Goal: Task Accomplishment & Management: Complete application form

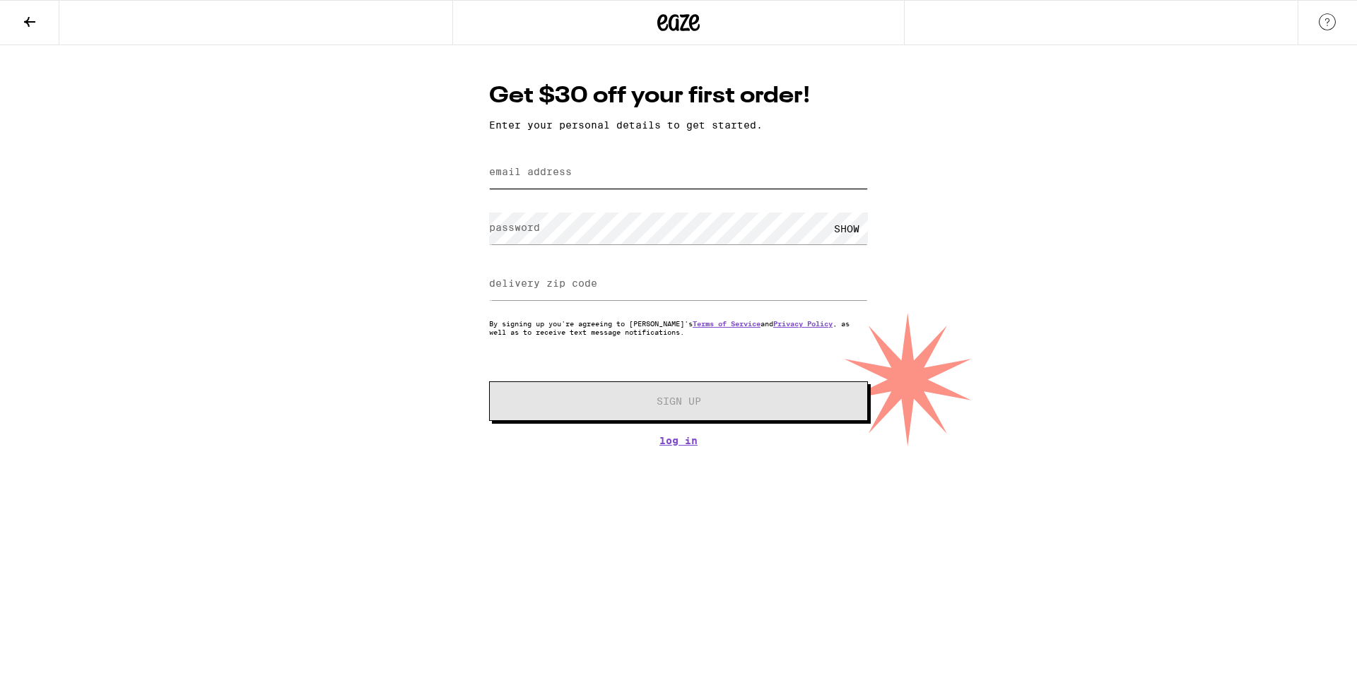
drag, startPoint x: 0, startPoint y: 0, endPoint x: 588, endPoint y: 171, distance: 612.3
click at [588, 171] on input "email address" at bounding box center [678, 173] width 379 height 32
type input "[EMAIL_ADDRESS][DOMAIN_NAME]"
click at [521, 278] on input "delivery zip code" at bounding box center [678, 285] width 379 height 32
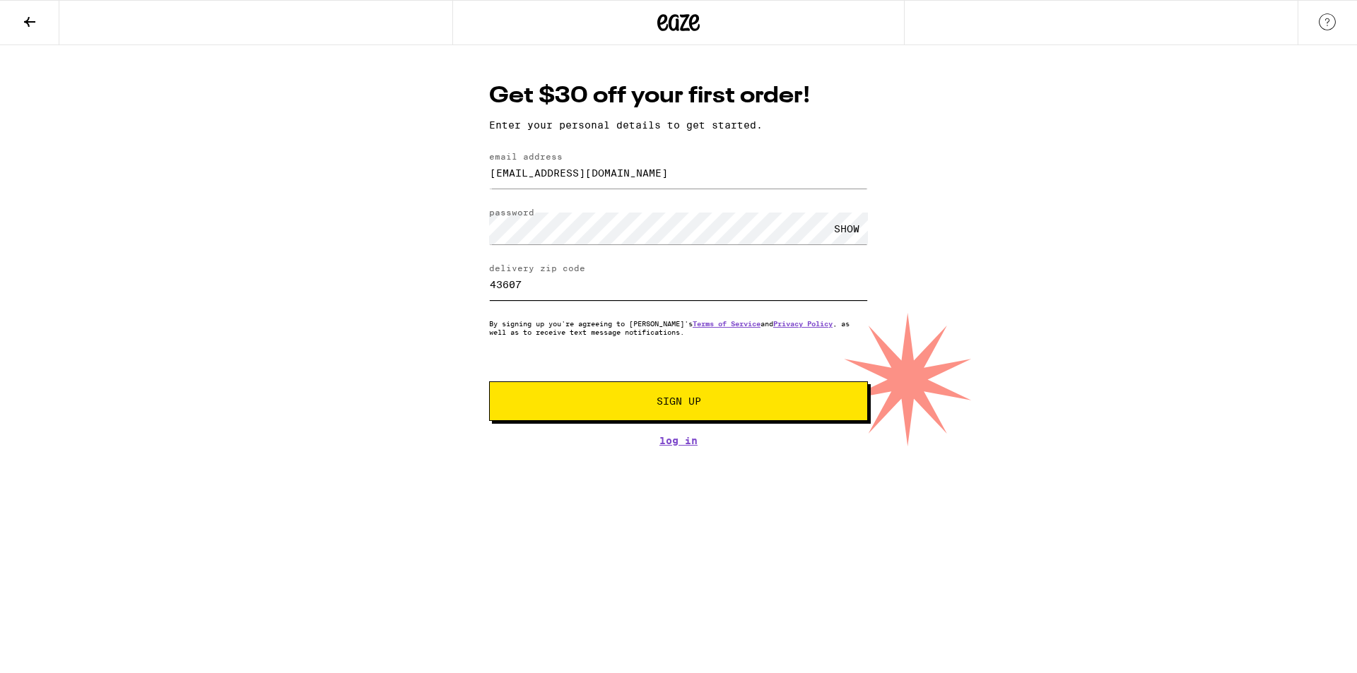
type input "43607"
click at [623, 412] on button "Sign Up" at bounding box center [678, 402] width 379 height 40
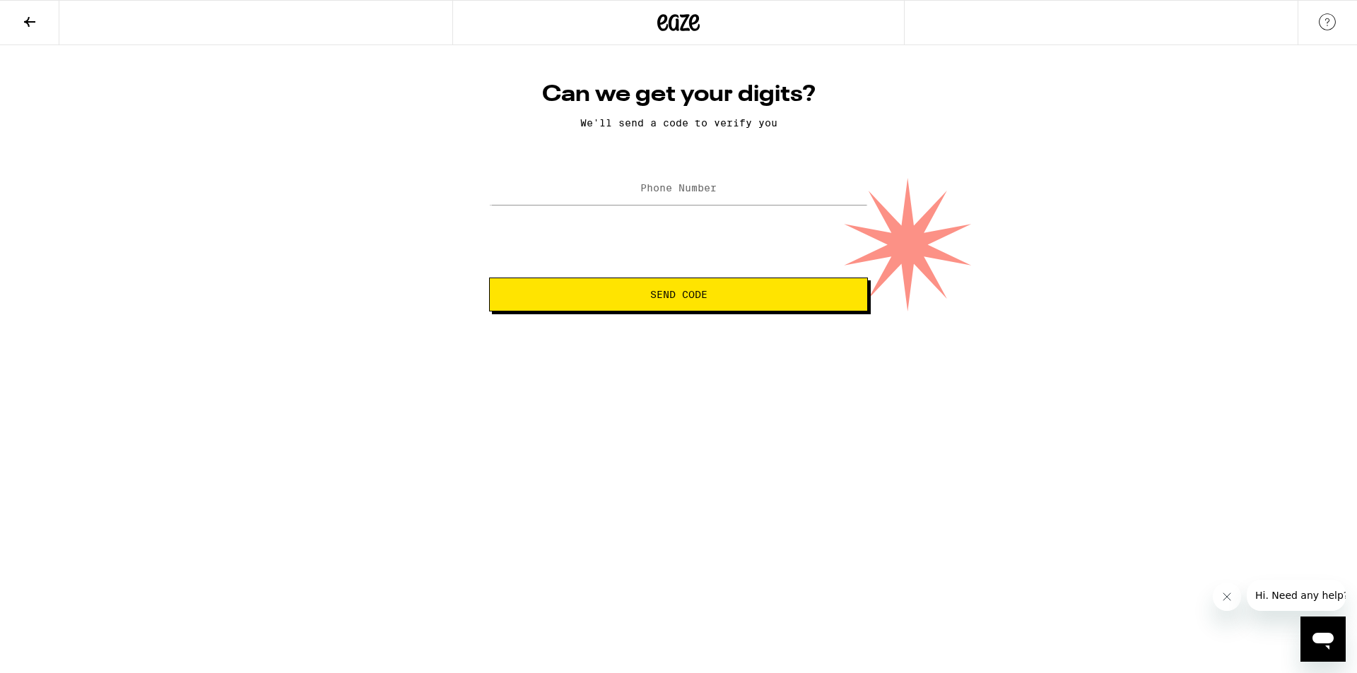
click at [712, 194] on label "Phone Number" at bounding box center [678, 187] width 76 height 11
click at [621, 186] on input "Phone Number" at bounding box center [678, 189] width 379 height 32
drag, startPoint x: 753, startPoint y: 193, endPoint x: 481, endPoint y: 220, distance: 273.4
click at [481, 220] on div "Can we get your digits? We'll send a code to verify you Phone Number [PHONE_NUM…" at bounding box center [678, 196] width 407 height 231
type input "[PHONE_NUMBER]"
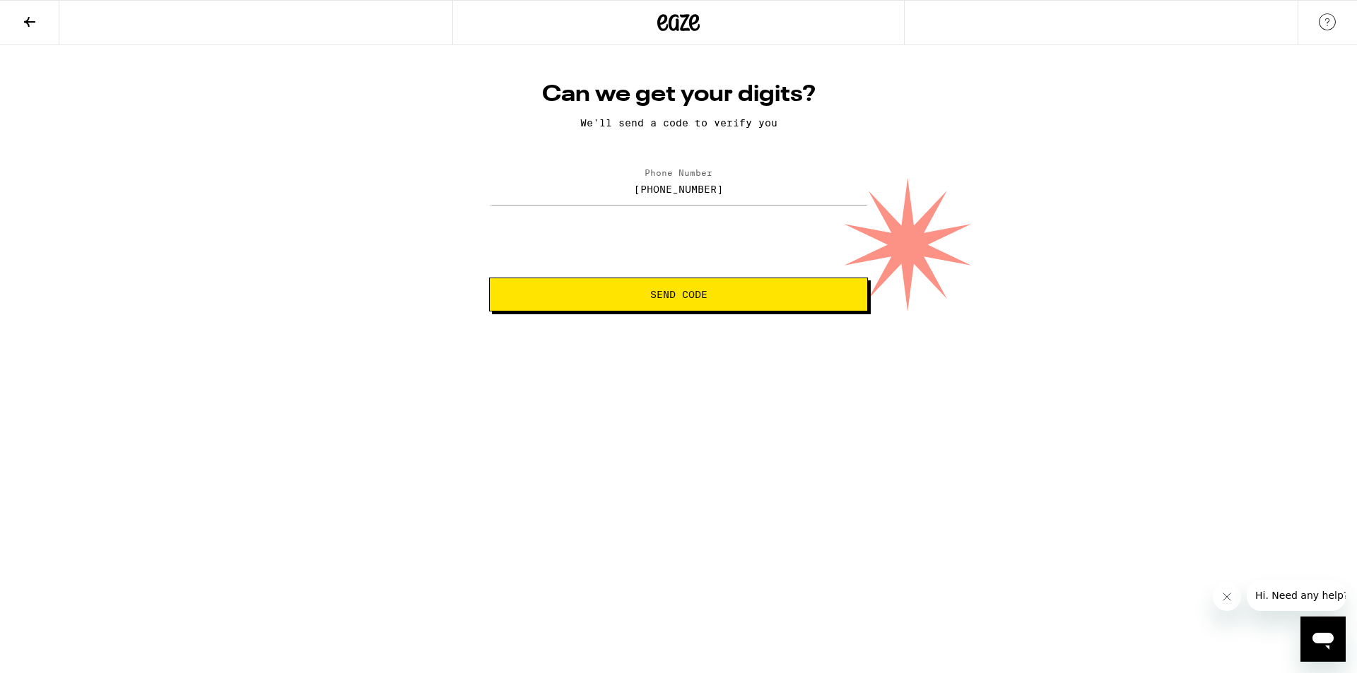
click at [681, 298] on span "Send Code" at bounding box center [678, 295] width 57 height 10
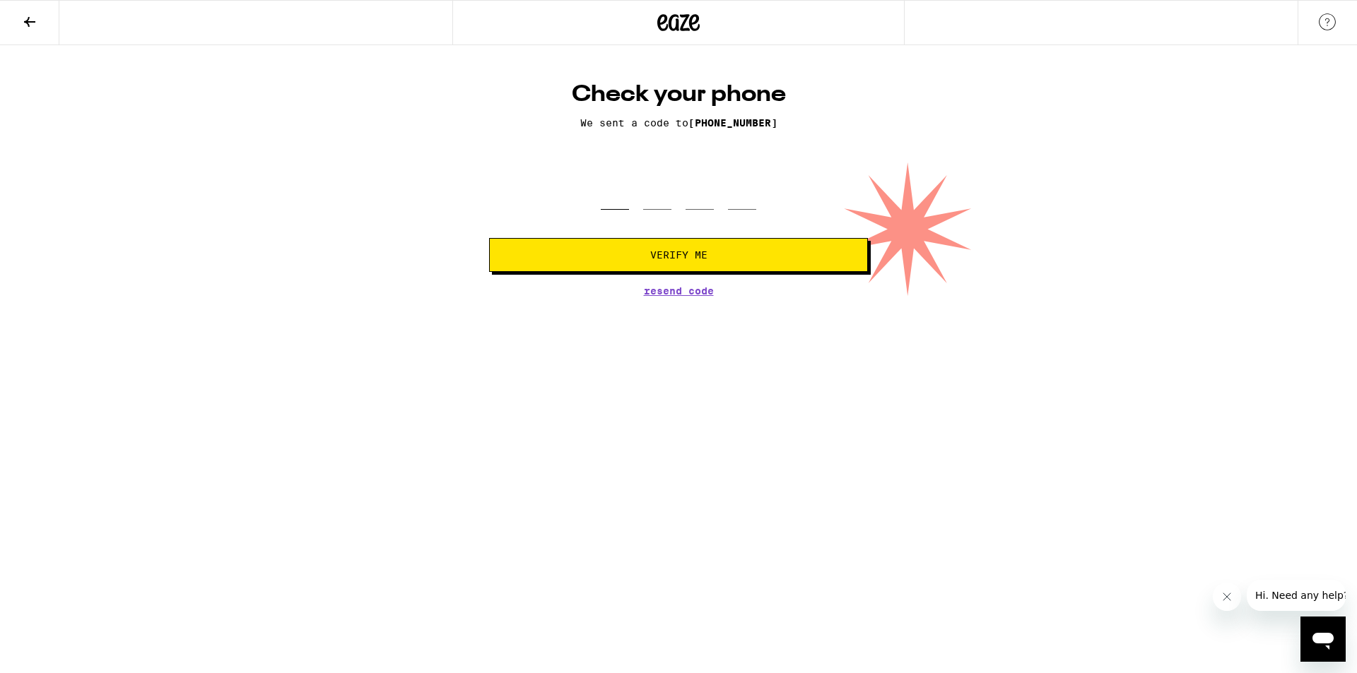
click at [607, 189] on input "tel" at bounding box center [615, 189] width 28 height 42
type input "6"
type input "4"
type input "1"
type input "9"
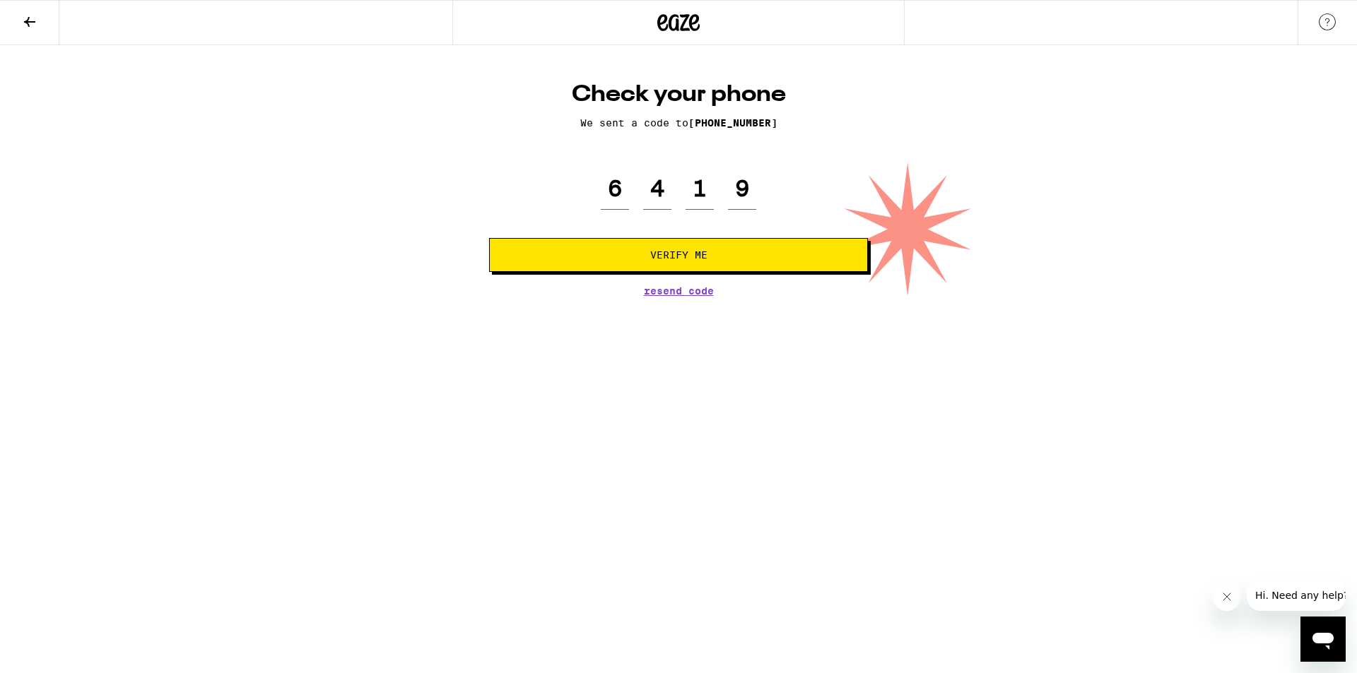
click at [638, 259] on span "Verify Me" at bounding box center [678, 255] width 355 height 10
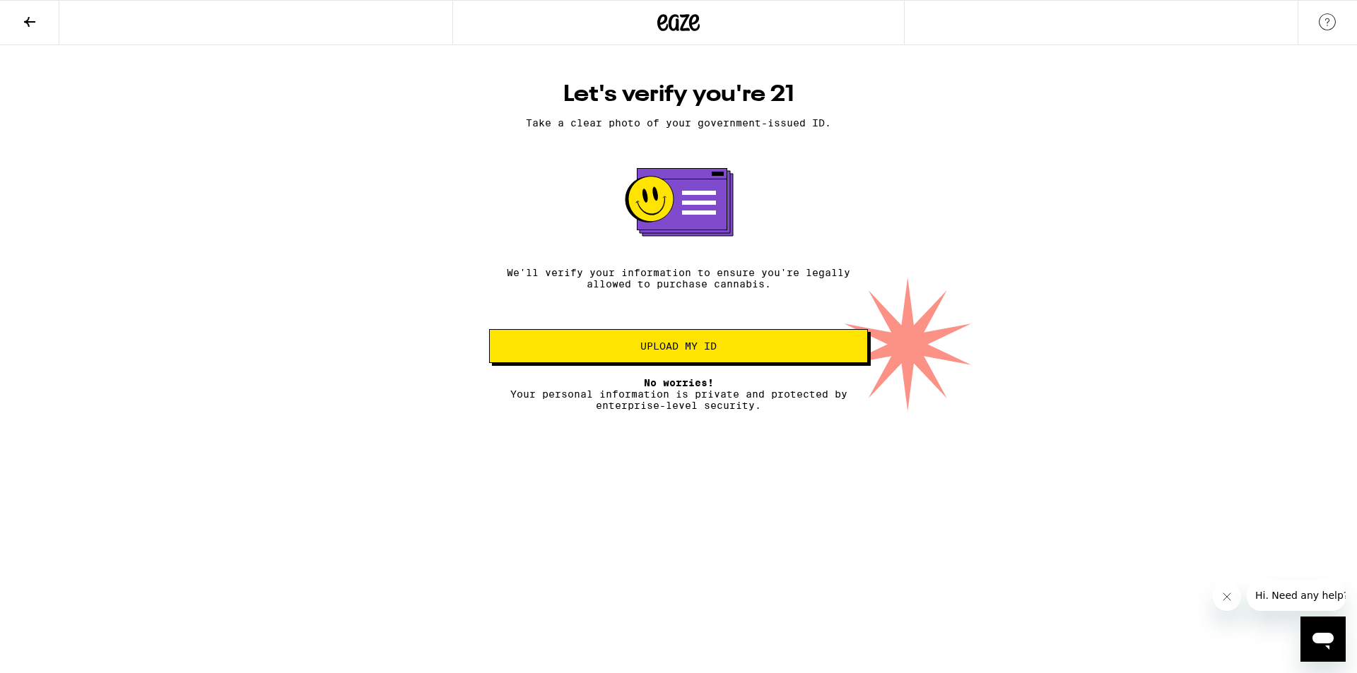
click at [1225, 608] on button "Close message from company" at bounding box center [1226, 597] width 28 height 28
click at [28, 18] on icon at bounding box center [29, 21] width 17 height 17
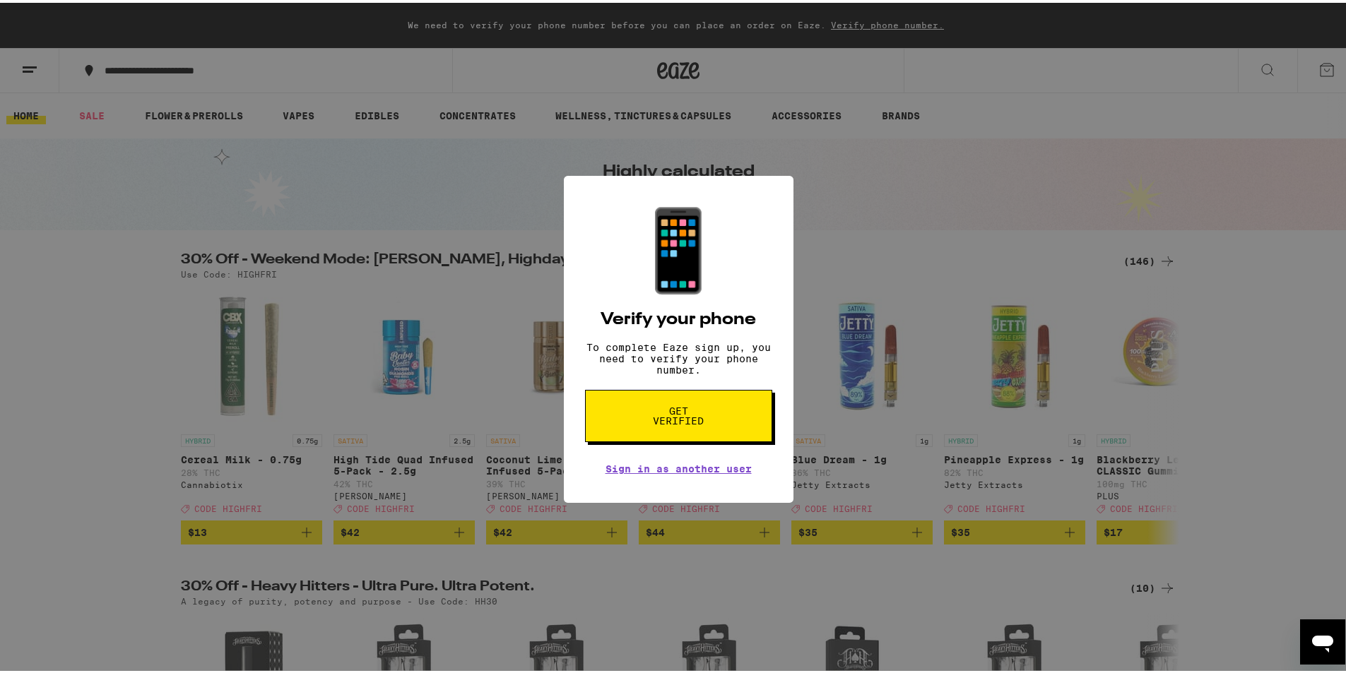
click at [895, 230] on div "📱 Verify your phone To complete Eaze sign up, you need to verify your phone num…" at bounding box center [678, 336] width 1357 height 673
drag, startPoint x: 671, startPoint y: 409, endPoint x: 655, endPoint y: 411, distance: 16.4
click at [655, 411] on button "Get verified" at bounding box center [678, 413] width 187 height 52
